Goal: Transaction & Acquisition: Obtain resource

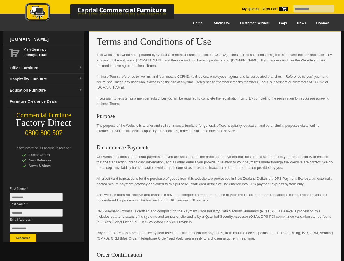
click at [310, 9] on input "text" at bounding box center [313, 8] width 41 height 7
click at [40, 214] on input "Last Name *" at bounding box center [36, 213] width 53 height 8
click at [23, 238] on button "Subscribe" at bounding box center [23, 238] width 27 height 8
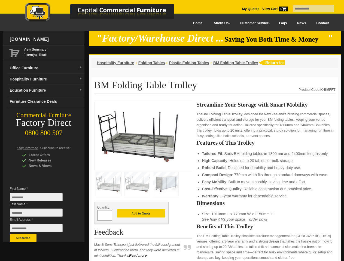
click at [310, 9] on input "text" at bounding box center [313, 8] width 41 height 7
click at [40, 214] on input "Last Name *" at bounding box center [36, 213] width 53 height 8
click at [23, 238] on button "Subscribe" at bounding box center [23, 238] width 27 height 8
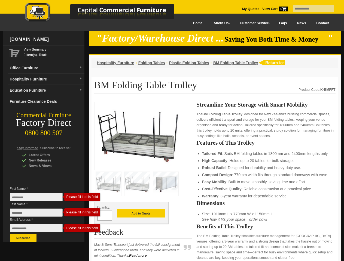
click at [215, 182] on strong "Easy Mobility" at bounding box center [214, 182] width 24 height 4
click at [141, 214] on button "Add to Quote" at bounding box center [141, 214] width 48 height 8
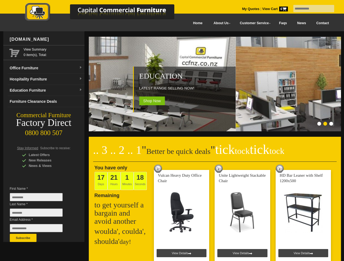
click at [310, 9] on input "text" at bounding box center [313, 8] width 41 height 7
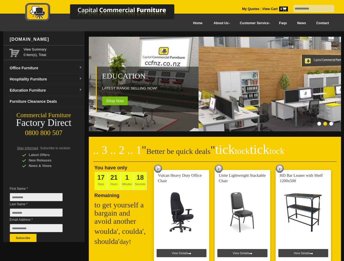
click at [40, 214] on input "Last Name *" at bounding box center [36, 213] width 53 height 8
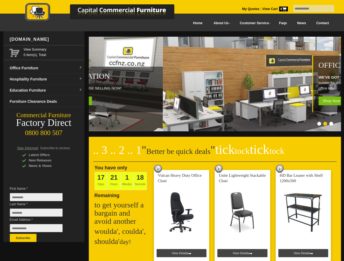
click at [23, 238] on button "Subscribe" at bounding box center [23, 238] width 27 height 8
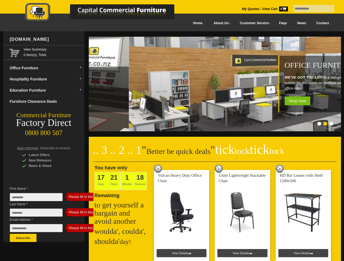
click at [208, 125] on ol at bounding box center [208, 124] width 255 height 5
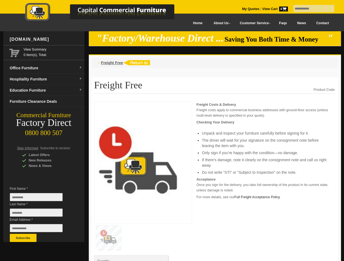
click at [310, 9] on input "text" at bounding box center [313, 8] width 41 height 7
click at [40, 214] on input "Last Name *" at bounding box center [36, 213] width 53 height 8
click at [23, 238] on button "Subscribe" at bounding box center [23, 238] width 27 height 8
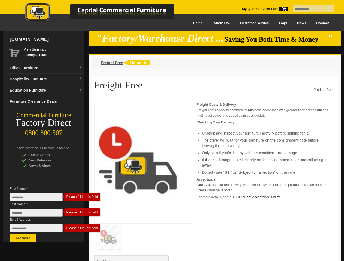
click at [215, 182] on p "Acceptance Once you sign for the delivery, you take full ownership of the produ…" at bounding box center [265, 185] width 139 height 16
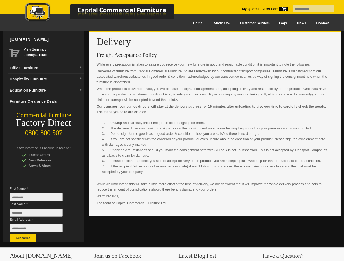
click at [310, 9] on input "text" at bounding box center [313, 8] width 41 height 7
click at [40, 214] on input "Last Name *" at bounding box center [36, 213] width 53 height 8
click at [23, 238] on button "Subscribe" at bounding box center [23, 238] width 27 height 8
